Goal: Find specific page/section: Find specific page/section

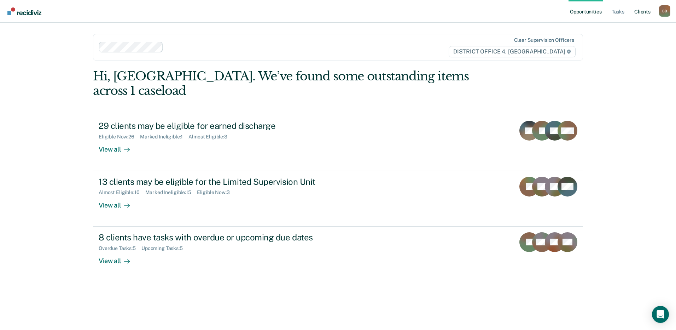
click at [645, 11] on link "Client s" at bounding box center [642, 11] width 19 height 23
